Goal: Task Accomplishment & Management: Use online tool/utility

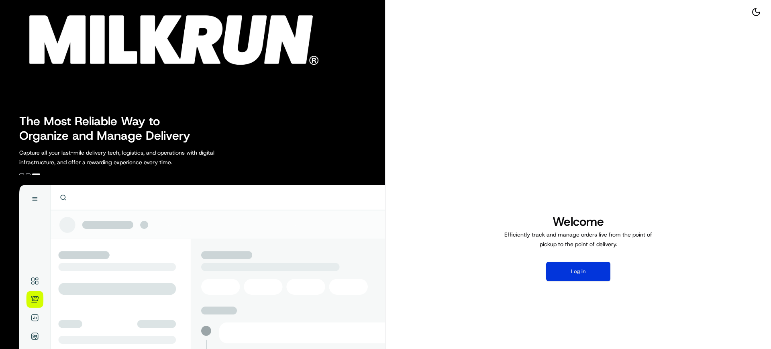
click at [573, 273] on button "Log in" at bounding box center [578, 271] width 64 height 19
